Goal: Find specific page/section: Find specific page/section

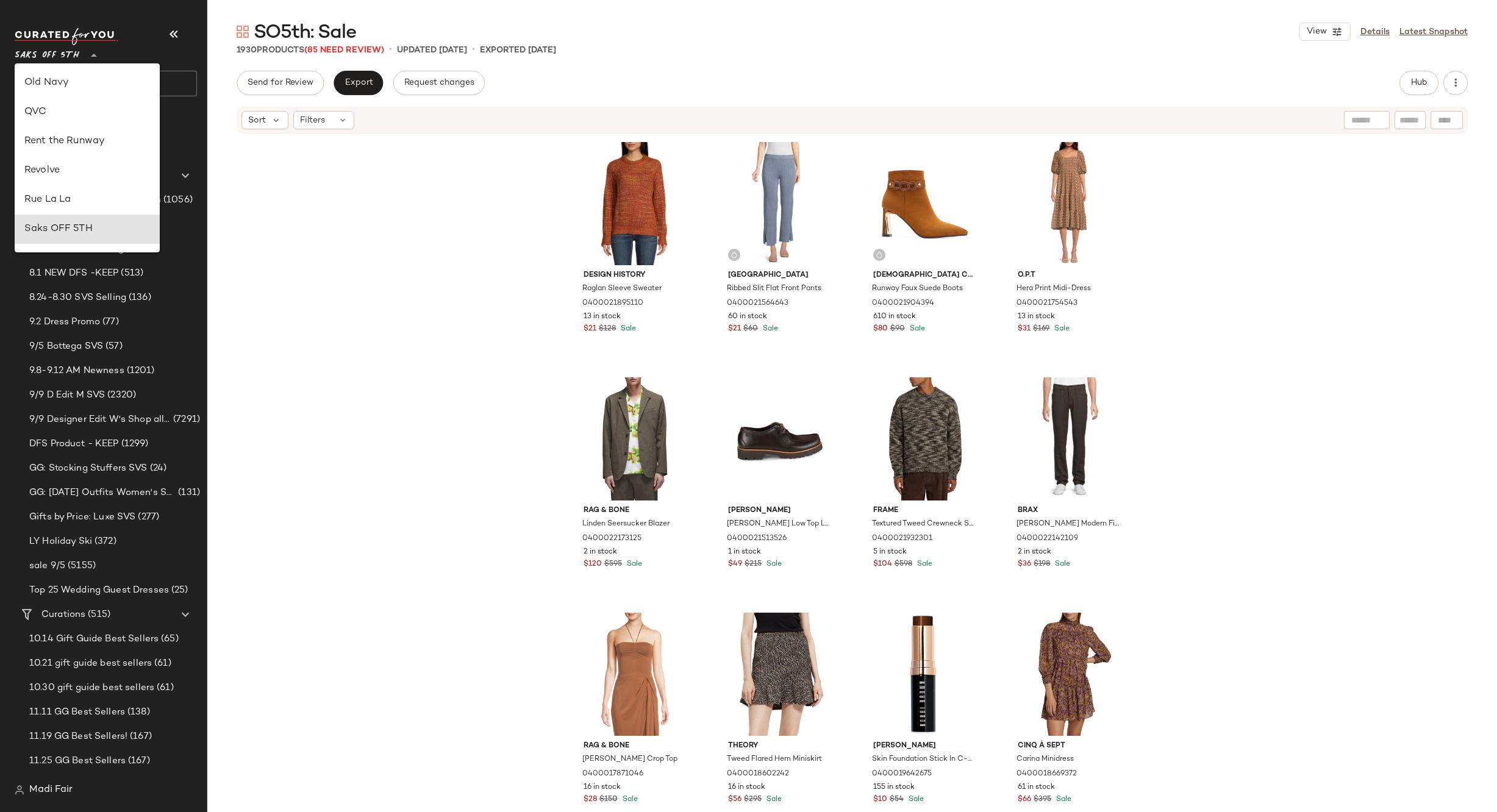
scroll to position [461, 0]
click at [91, 179] on div "Rent the Runway" at bounding box center [87, 178] width 126 height 15
type input "**"
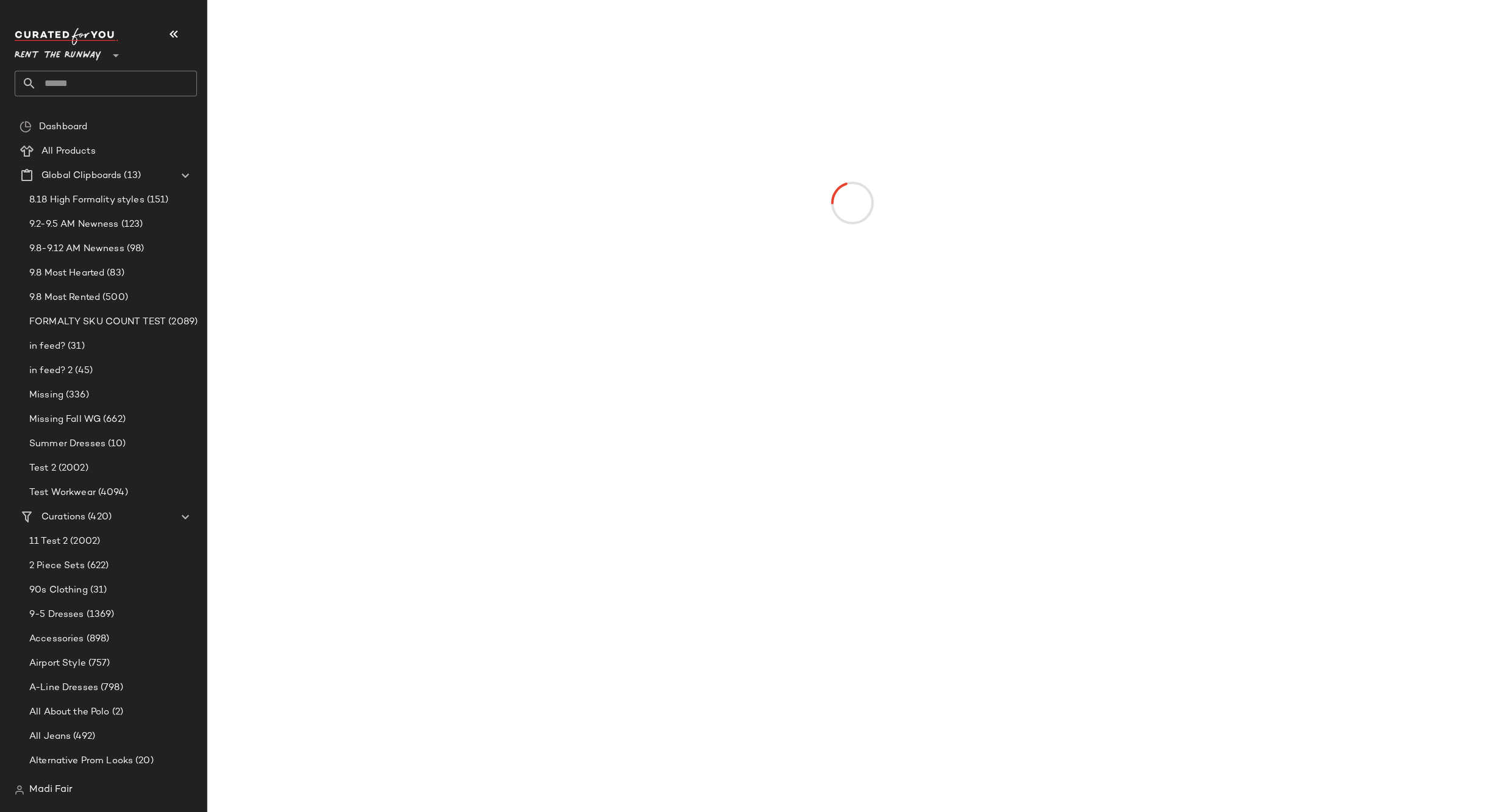
click at [87, 88] on input "text" at bounding box center [117, 83] width 160 height 26
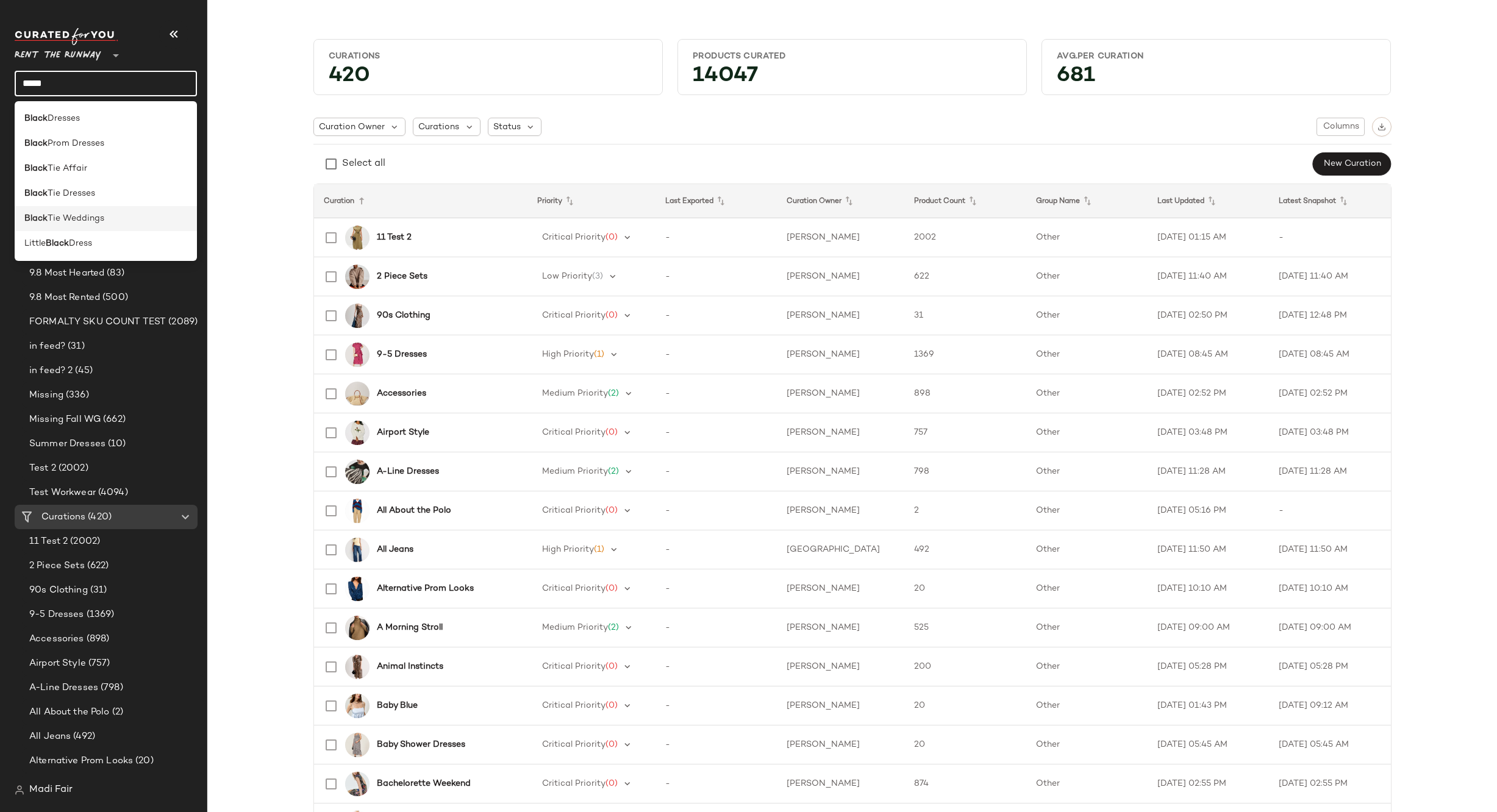
type input "*****"
click at [105, 215] on div "Black Tie Weddings" at bounding box center [106, 218] width 163 height 13
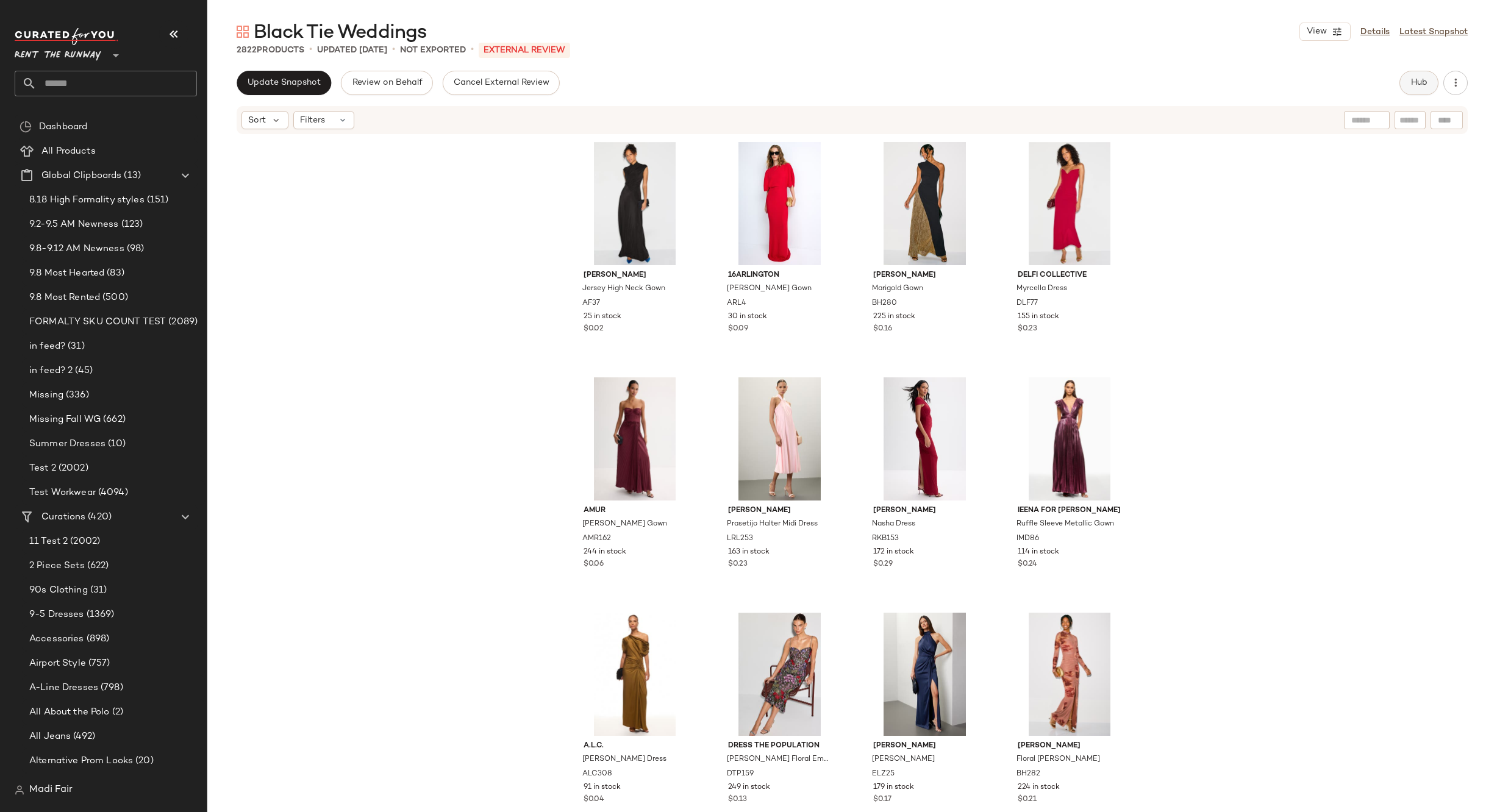
click at [1426, 81] on span "Hub" at bounding box center [1419, 83] width 17 height 10
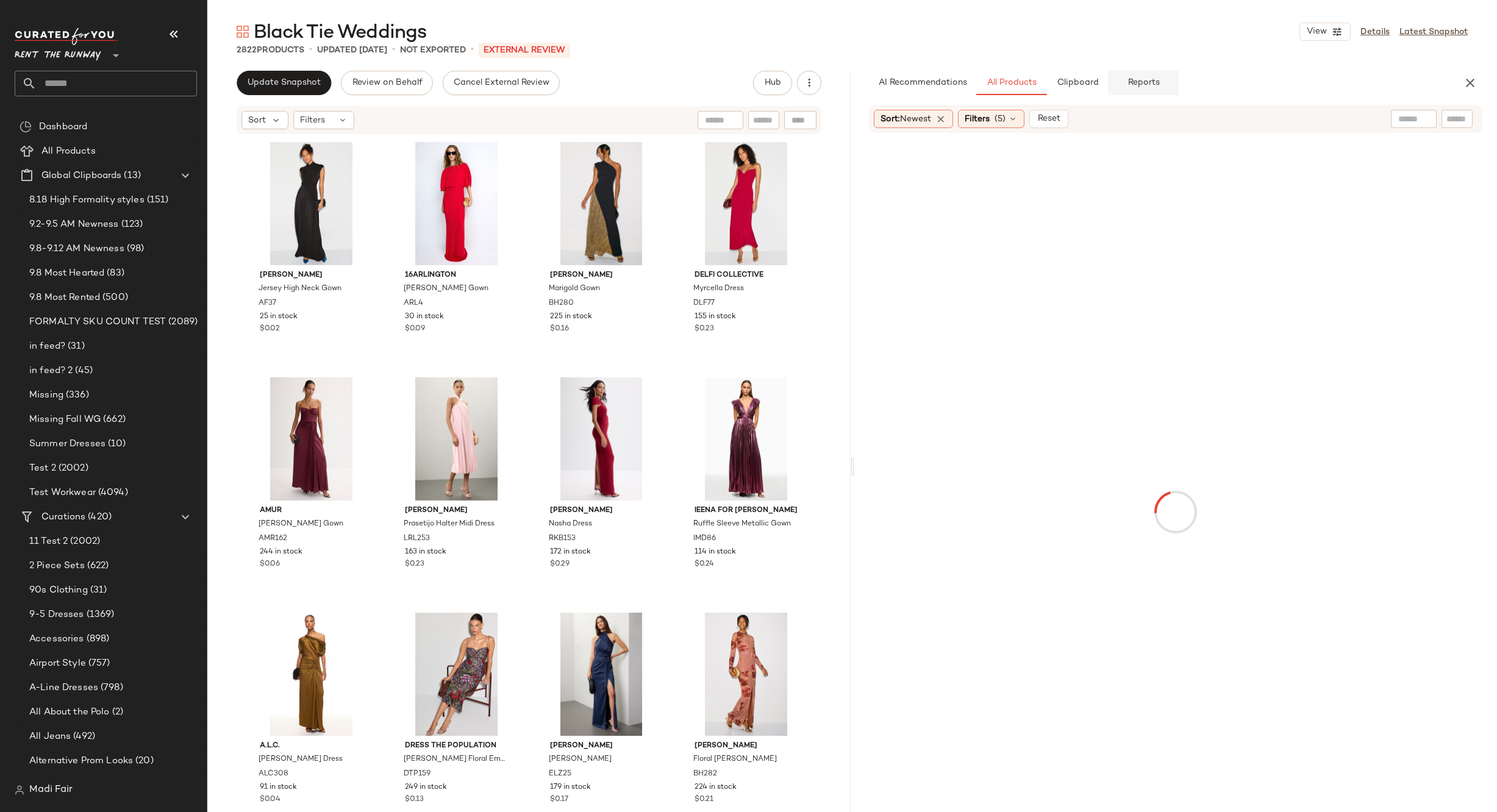
click at [1139, 88] on span "Reports" at bounding box center [1143, 83] width 33 height 10
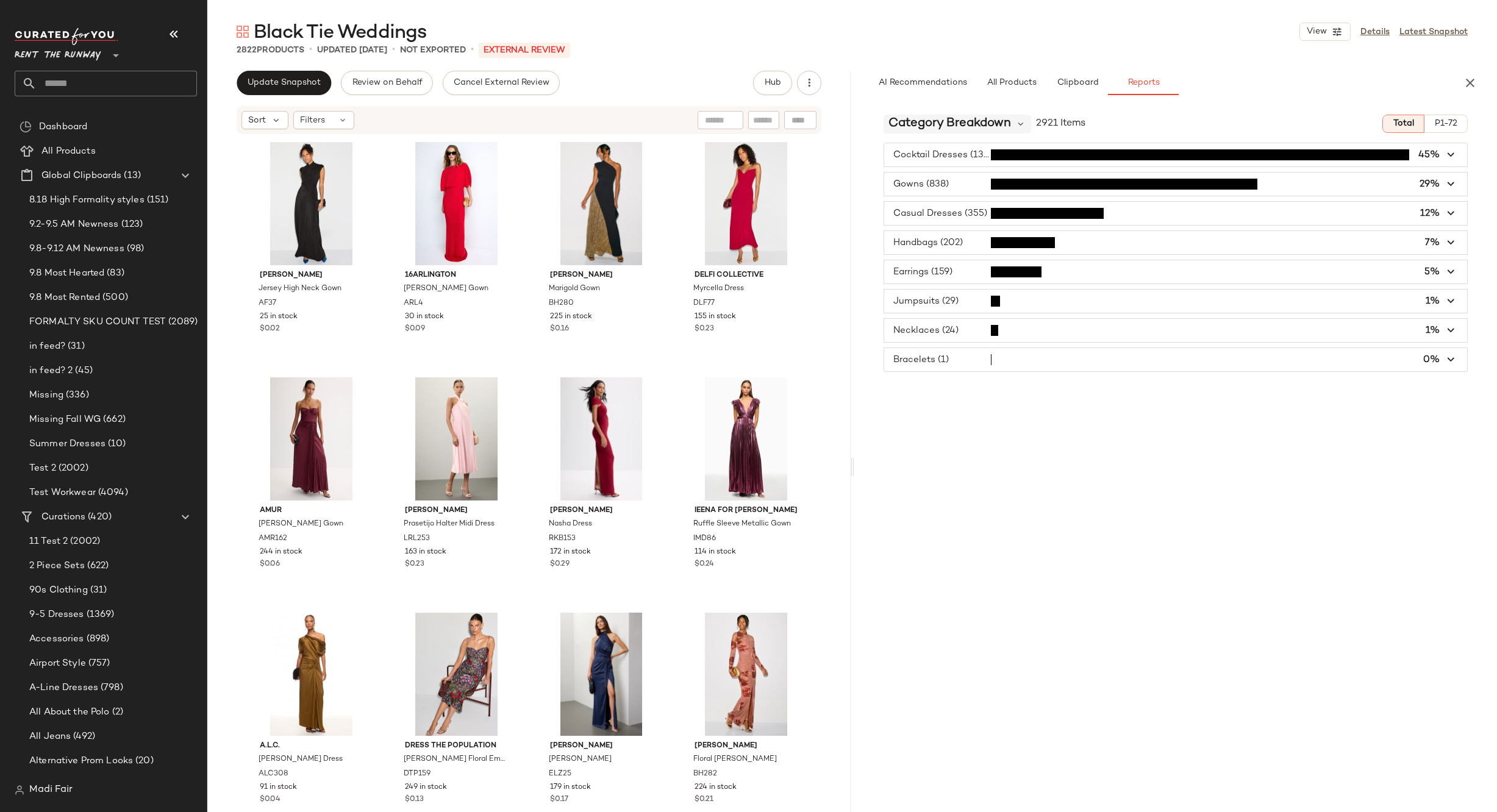
click at [969, 127] on span "Category Breakdown" at bounding box center [950, 124] width 123 height 18
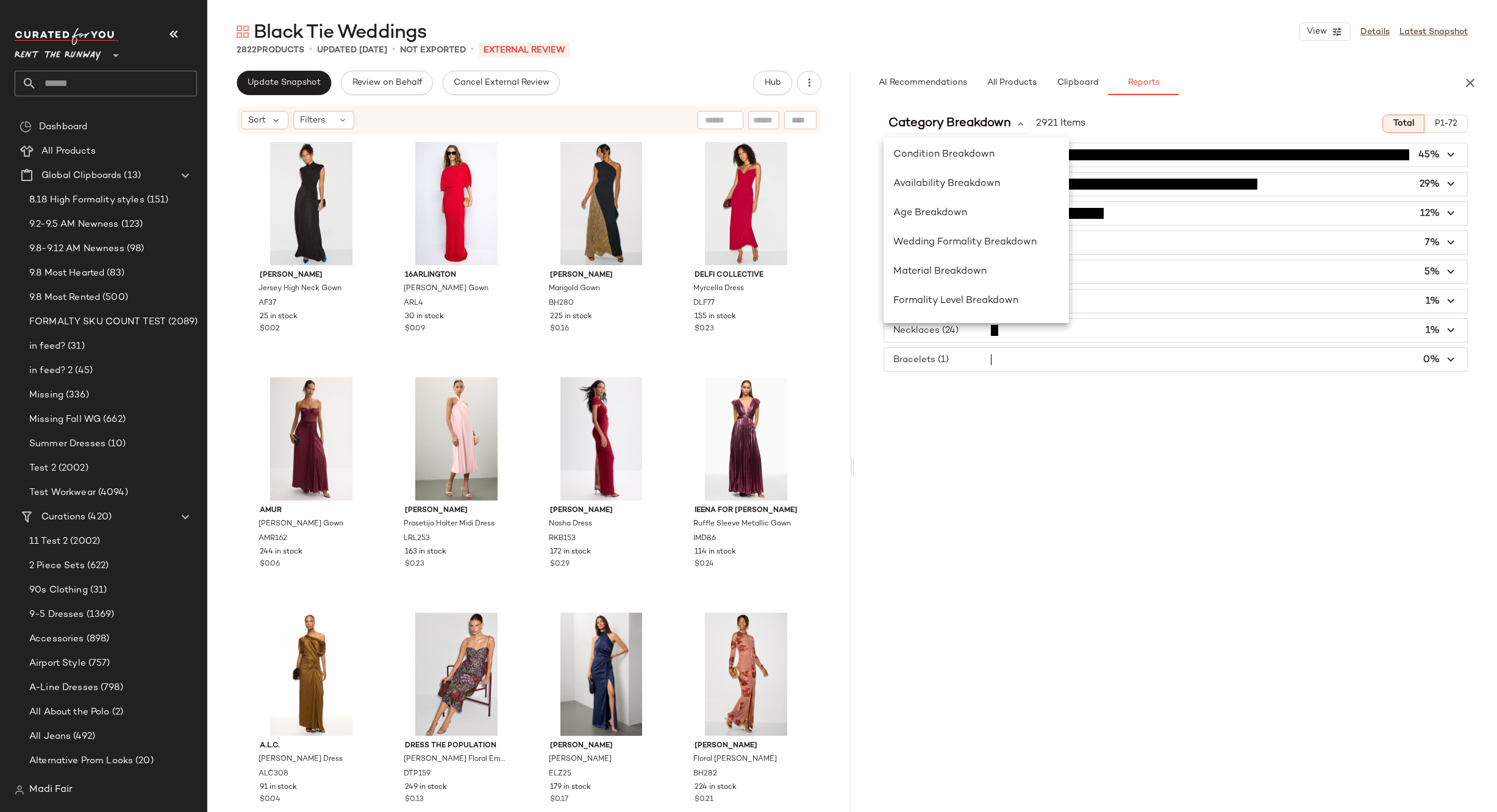
scroll to position [183, 0]
click at [961, 241] on span "Formality Level Breakdown" at bounding box center [956, 240] width 125 height 10
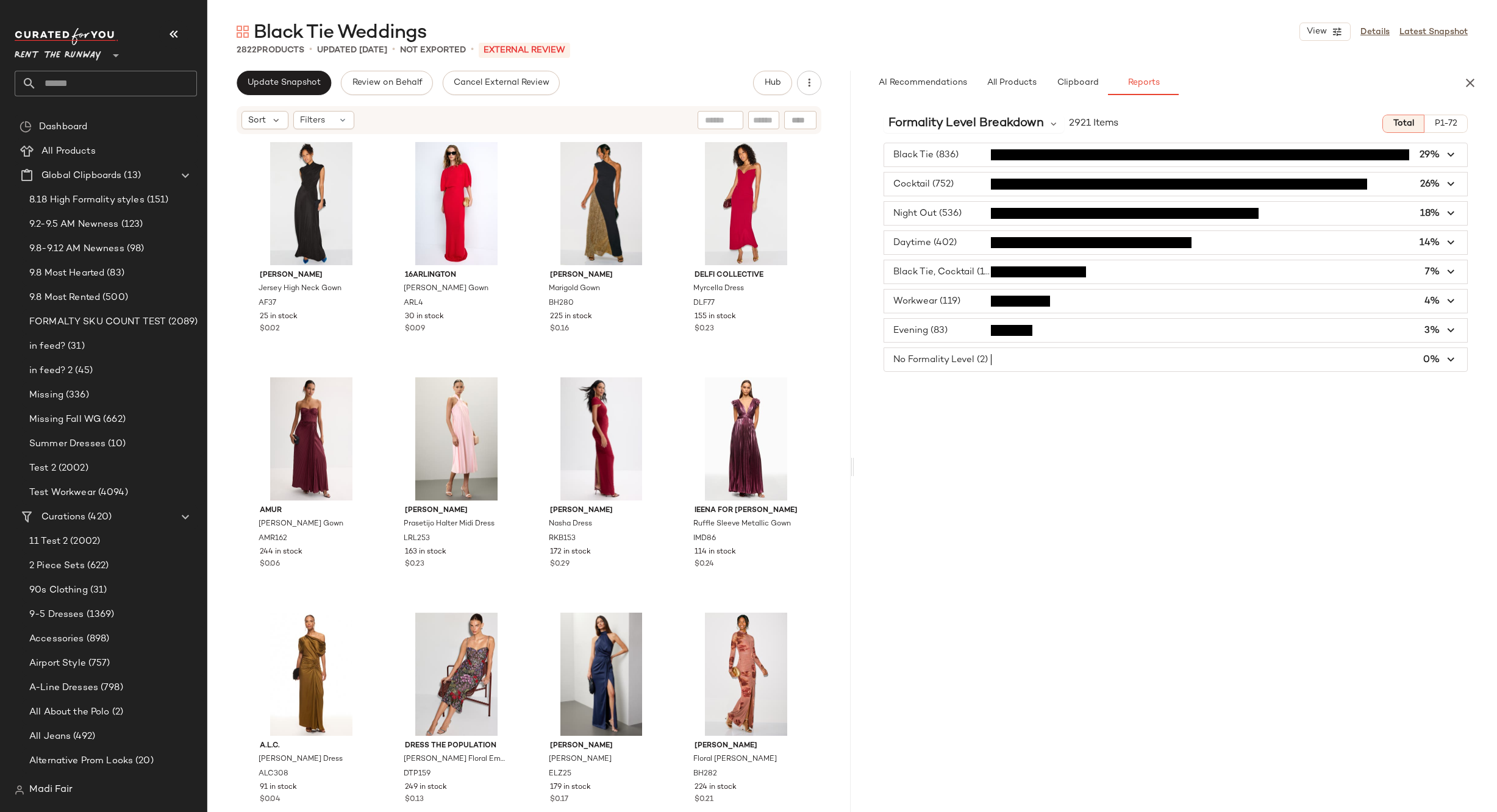
click at [942, 302] on span "button" at bounding box center [1176, 301] width 583 height 23
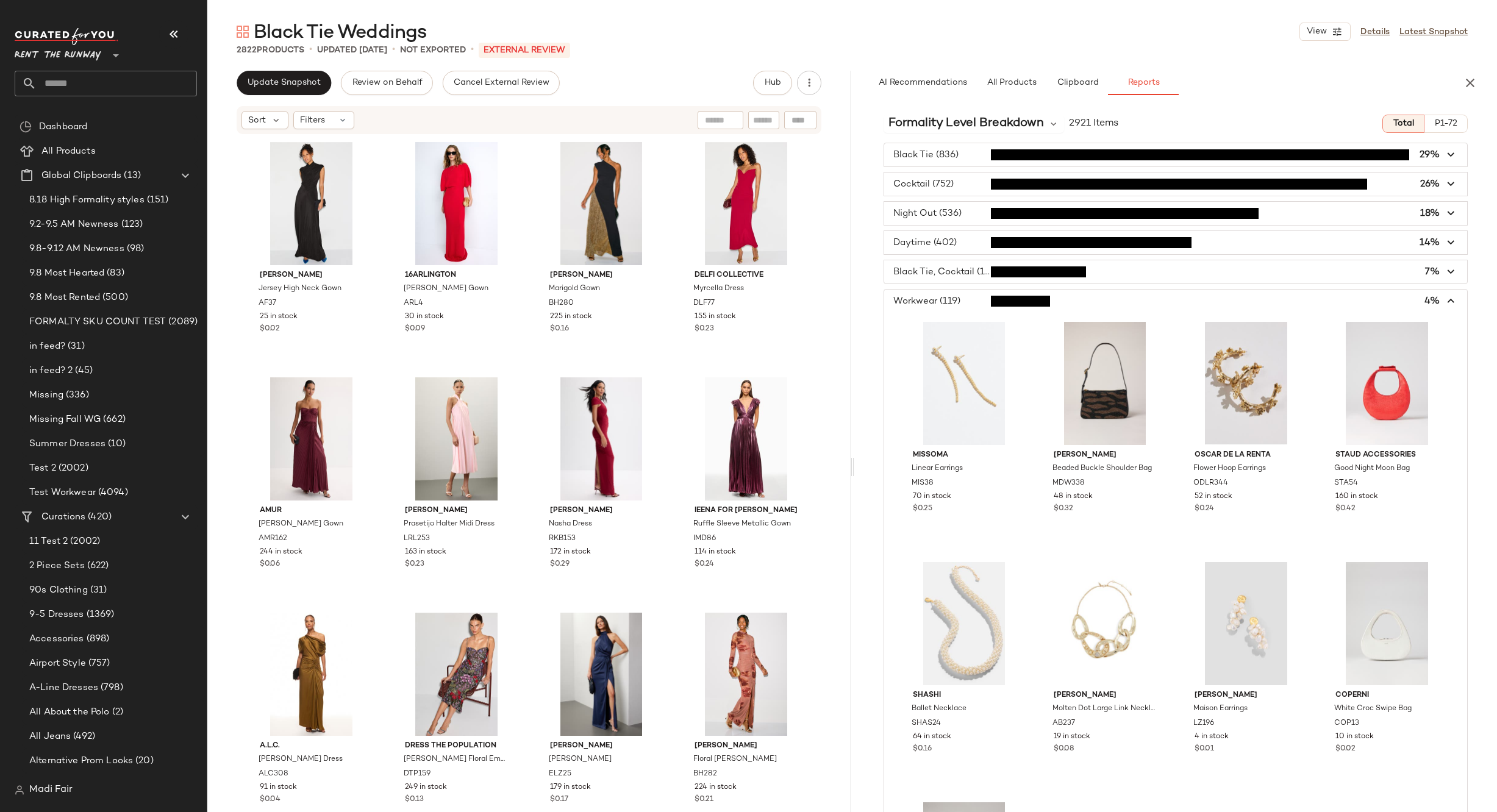
click at [942, 303] on span "button" at bounding box center [1176, 301] width 583 height 23
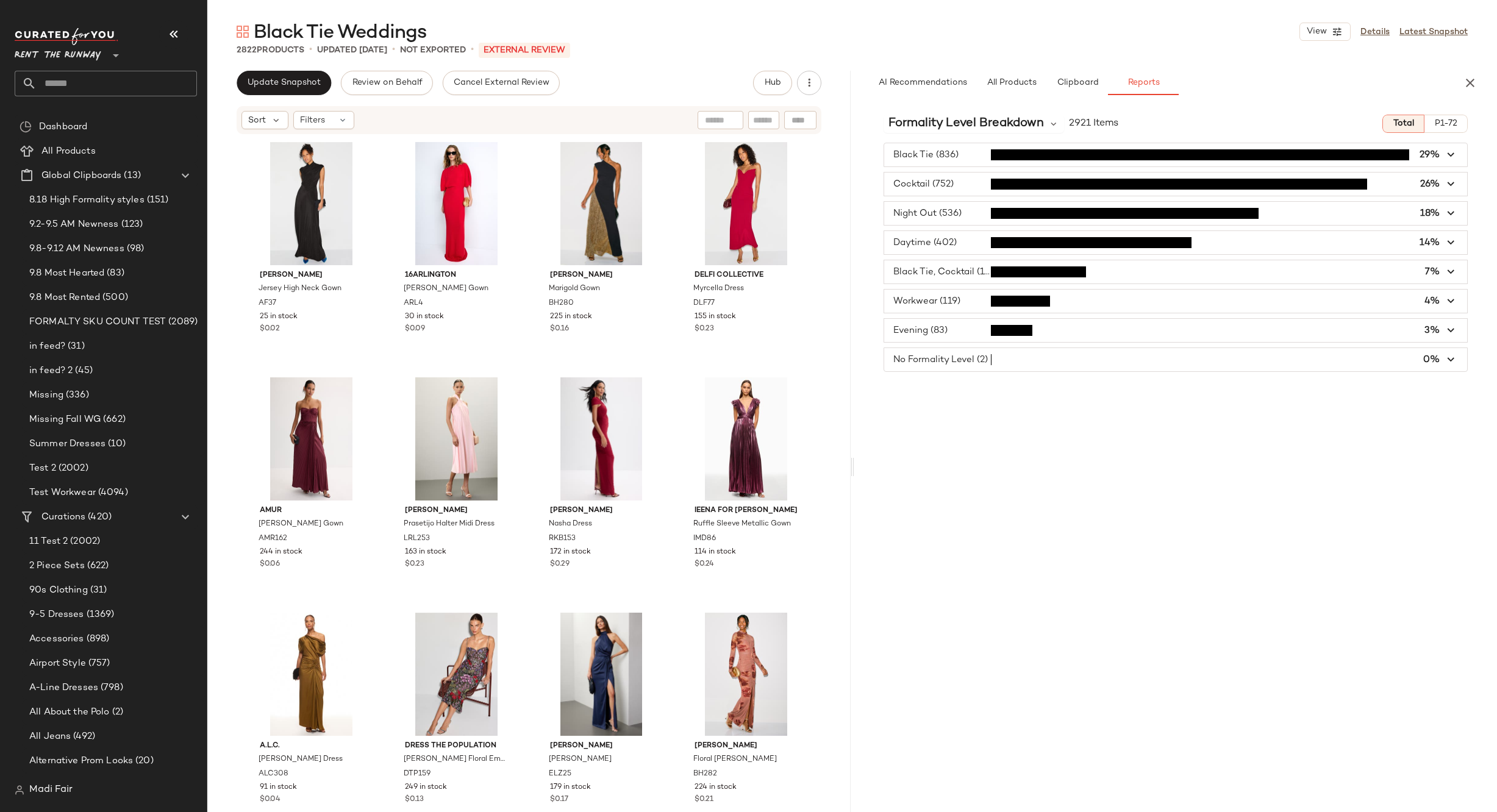
click at [922, 534] on div "Formality Level Breakdown 2921 Items Total P1-72 Black Tie (836) 29% Cocktail (…" at bounding box center [1176, 484] width 644 height 759
